Goal: Information Seeking & Learning: Learn about a topic

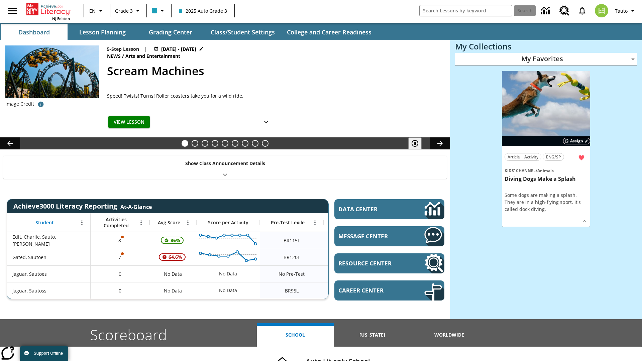
click at [546, 59] on body "Skip to main content NJ Edition EN Grade 3 2025 Auto Grade 3 Search Tauto Dashb…" at bounding box center [321, 266] width 642 height 533
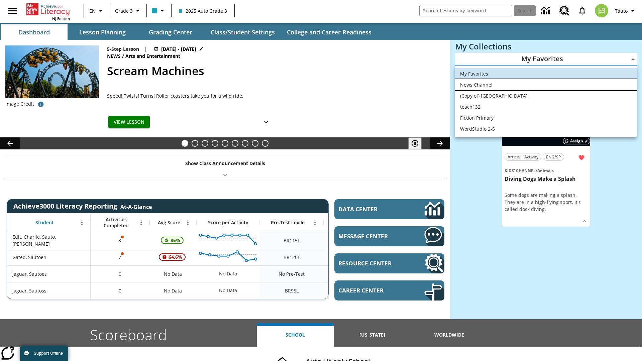
click at [546, 85] on li "News Channel" at bounding box center [546, 84] width 182 height 11
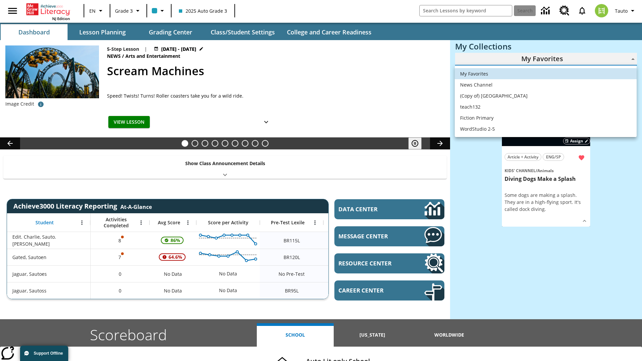
type input "120"
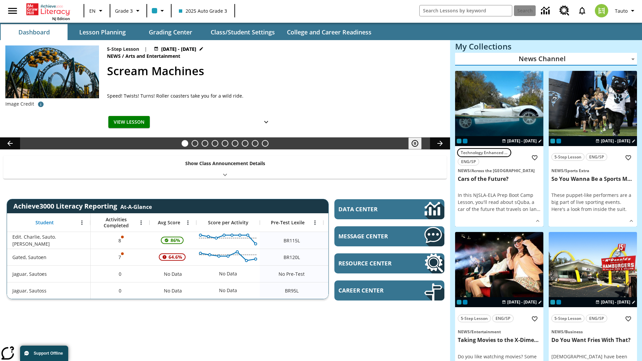
click at [499, 149] on span "Technology Enhanced Item" at bounding box center [484, 152] width 47 height 7
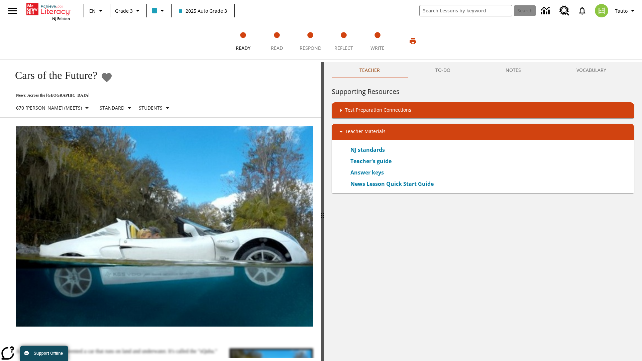
click at [112, 78] on icon "Add to Favorites - Cars of the Future?" at bounding box center [107, 77] width 10 height 9
